Goal: Task Accomplishment & Management: Manage account settings

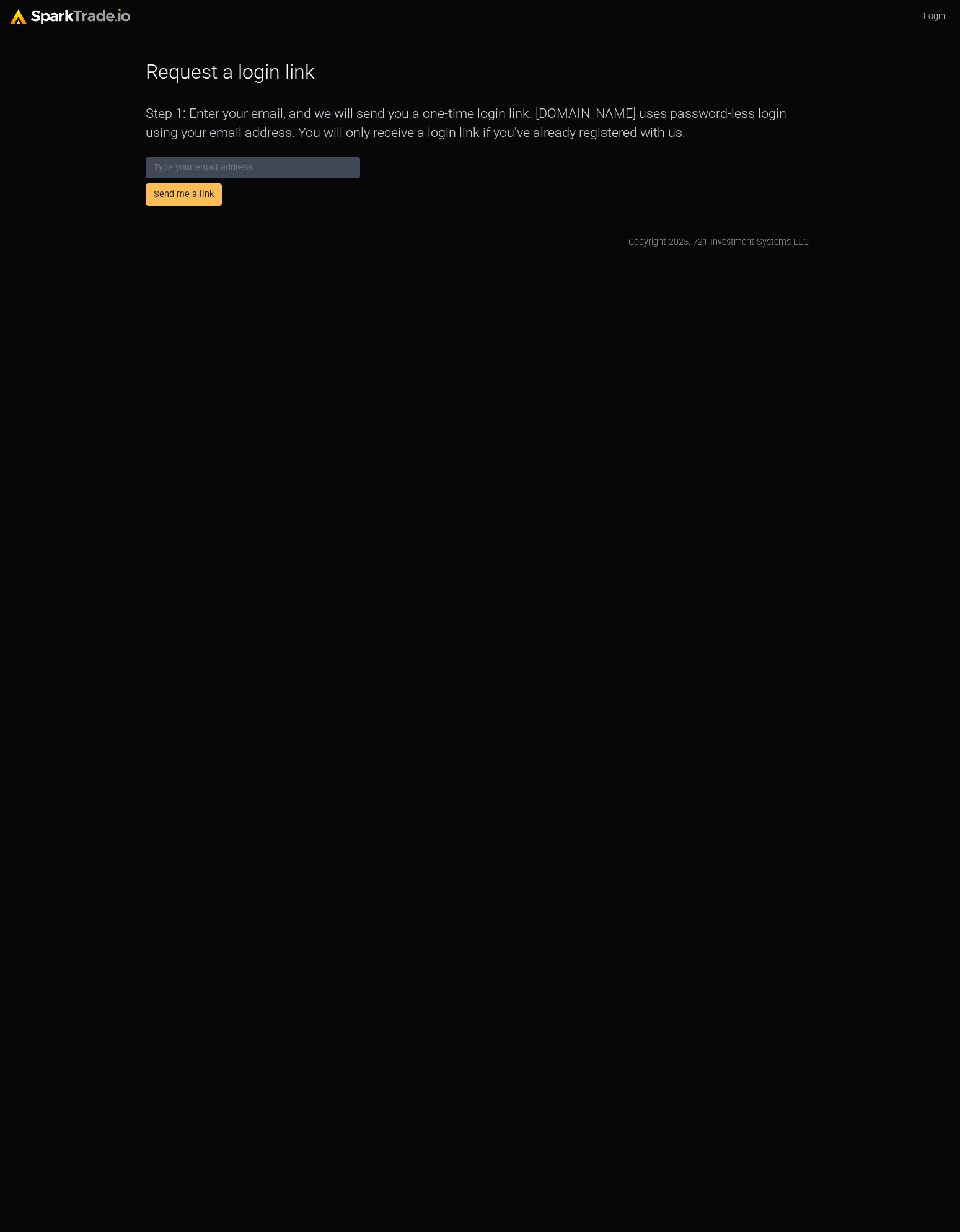
click at [591, 165] on div "Send me a link" at bounding box center [480, 179] width 682 height 54
drag, startPoint x: 351, startPoint y: 890, endPoint x: 354, endPoint y: 885, distance: 5.8
click at [352, 259] on html "Login Request a login link How to Use SparkTrade.io × Step 1: Enter your email,…" at bounding box center [480, 129] width 960 height 259
drag, startPoint x: 264, startPoint y: 132, endPoint x: 689, endPoint y: 144, distance: 425.2
click at [689, 144] on div "Request a login link How to Use SparkTrade.io × Step 1: Enter your email, and w…" at bounding box center [480, 155] width 682 height 189
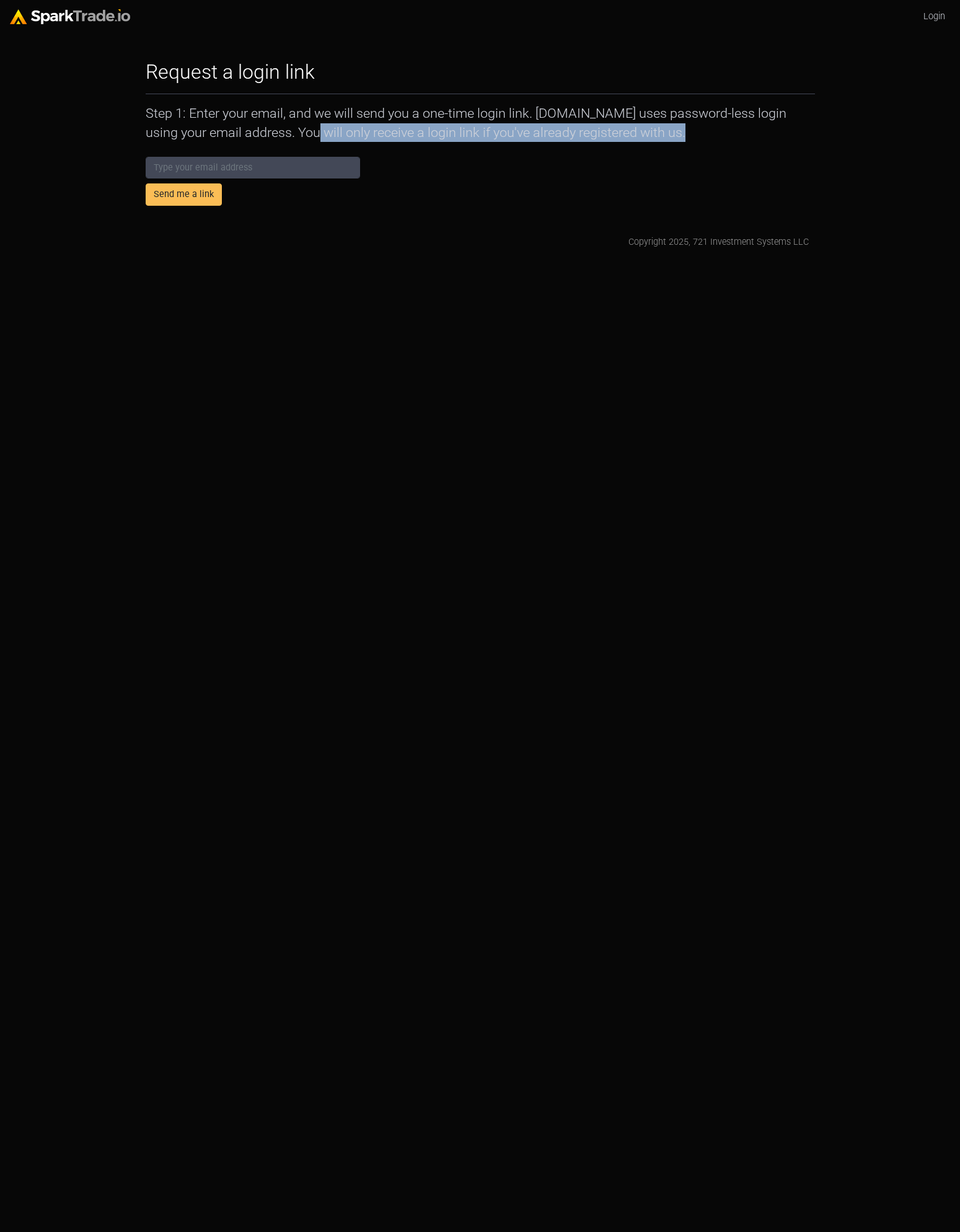
copy div "You will only receive a login link if you've already registered with us."
click at [299, 259] on html "Login Request a login link How to Use SparkTrade.io × Step 1: Enter your email,…" at bounding box center [480, 129] width 960 height 259
click at [944, 100] on body "Login Request a login link How to Use SparkTrade.io × Step 1: Enter your email,…" at bounding box center [480, 124] width 960 height 249
drag, startPoint x: 733, startPoint y: 167, endPoint x: 728, endPoint y: 138, distance: 29.4
click at [732, 165] on div "Send me a link" at bounding box center [480, 179] width 682 height 54
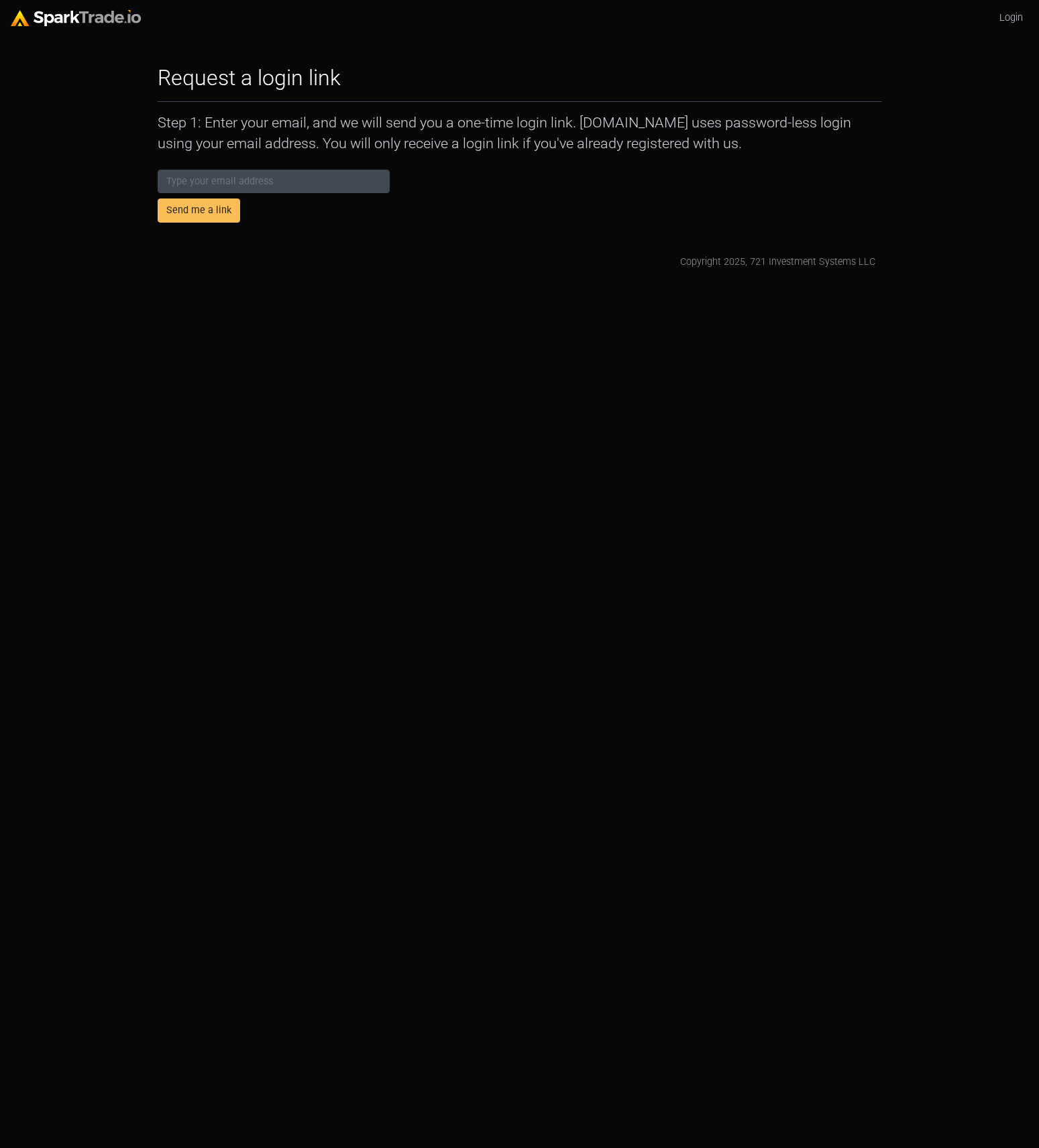
drag, startPoint x: 465, startPoint y: 305, endPoint x: 439, endPoint y: 275, distance: 39.7
click at [463, 280] on html "Login Request a login link How to Use SparkTrade.io × Step 1: Enter your email,…" at bounding box center [520, 140] width 1039 height 280
